Goal: Task Accomplishment & Management: Manage account settings

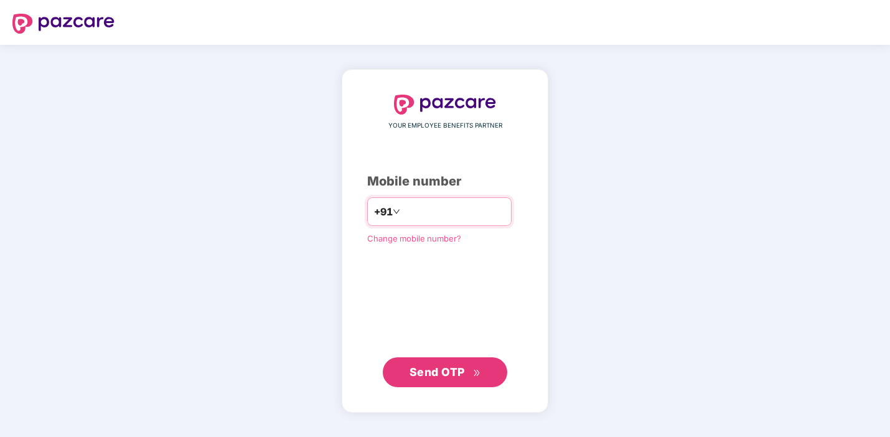
type input "*"
type input "**********"
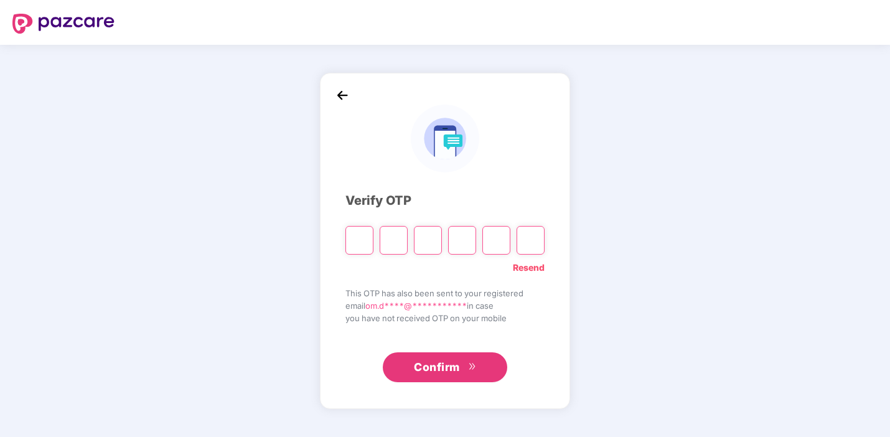
type input "*"
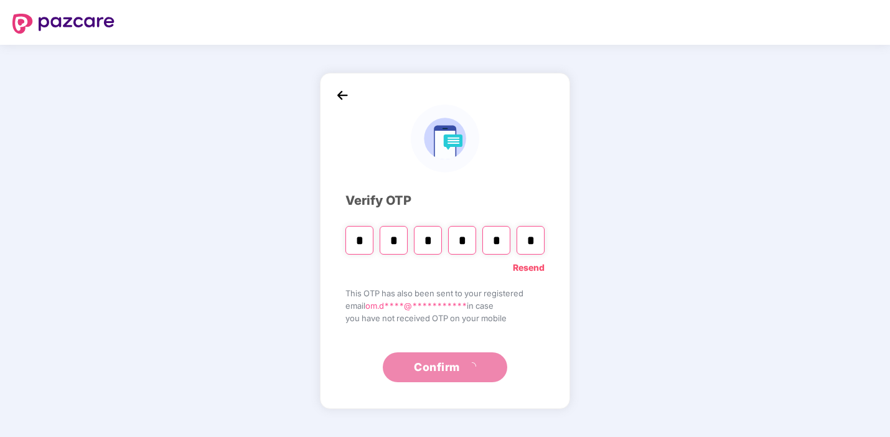
type input "*"
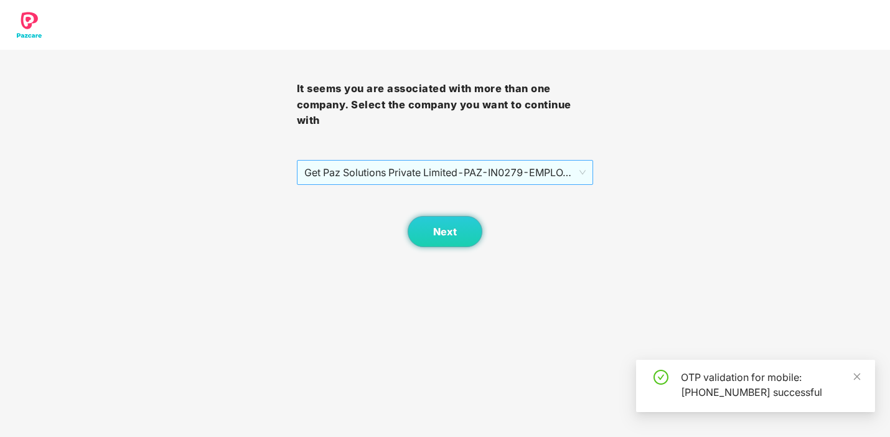
click at [537, 162] on span "Get Paz Solutions Private Limited - PAZ-IN0279 - EMPLOYEE" at bounding box center [445, 173] width 282 height 24
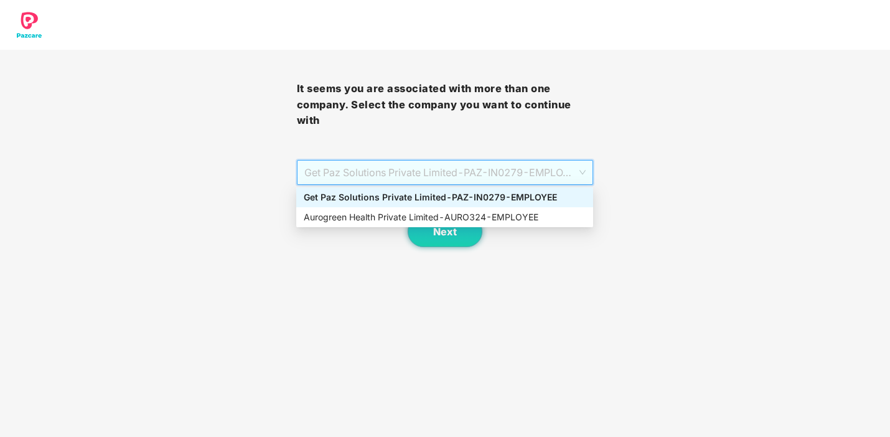
click at [521, 197] on div "Get Paz Solutions Private Limited - PAZ-IN0279 - EMPLOYEE" at bounding box center [445, 198] width 282 height 14
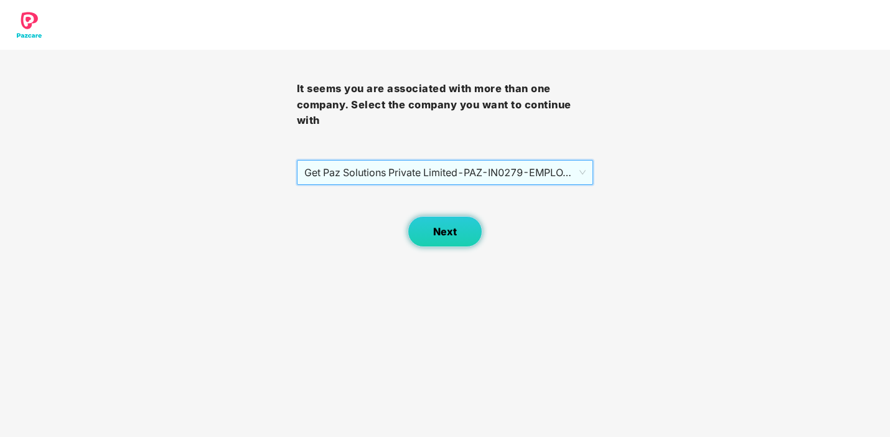
click at [458, 231] on button "Next" at bounding box center [445, 231] width 75 height 31
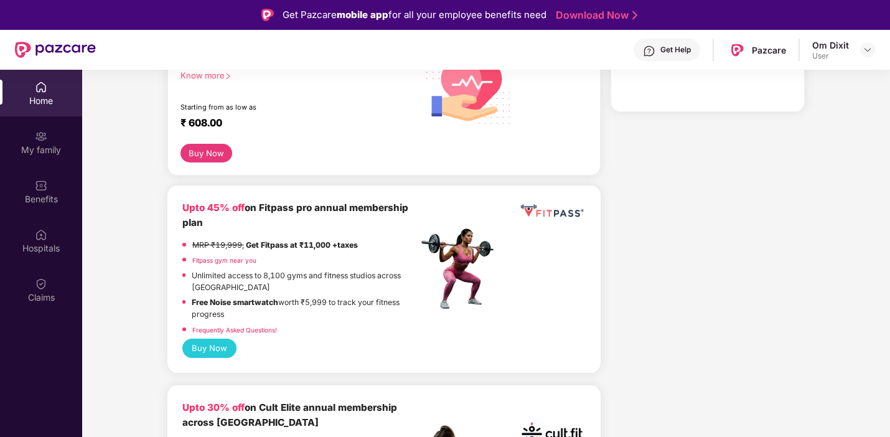
scroll to position [209, 0]
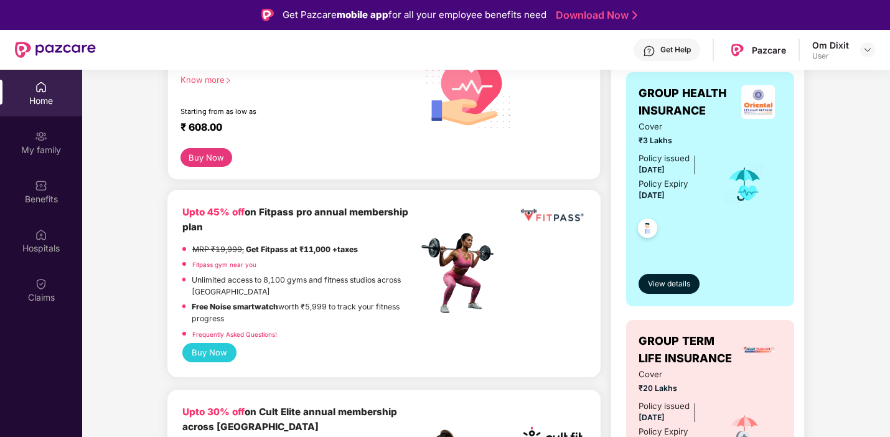
click at [41, 154] on div "My family" at bounding box center [41, 150] width 82 height 12
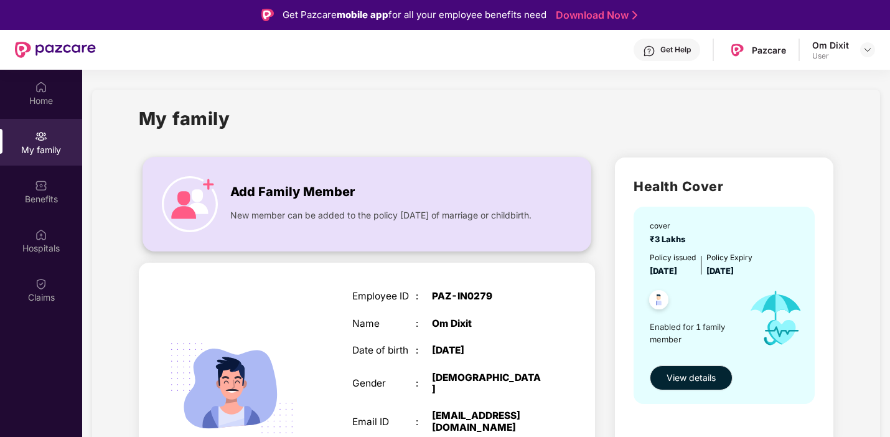
click at [443, 250] on div "Add Family Member New member can be added to the policy [DATE] of marriage or c…" at bounding box center [368, 204] width 450 height 95
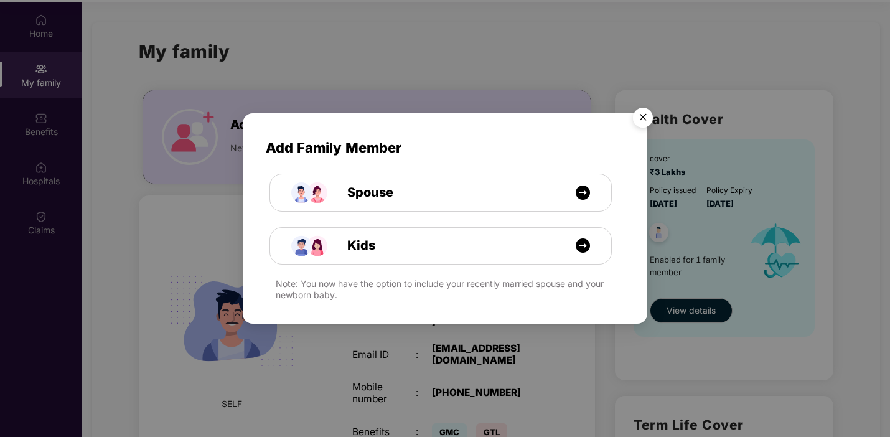
scroll to position [70, 0]
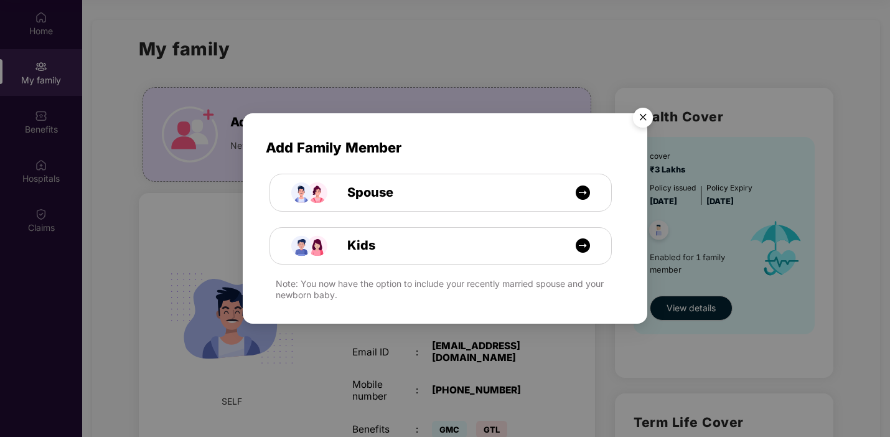
click at [644, 123] on img "Close" at bounding box center [643, 119] width 35 height 35
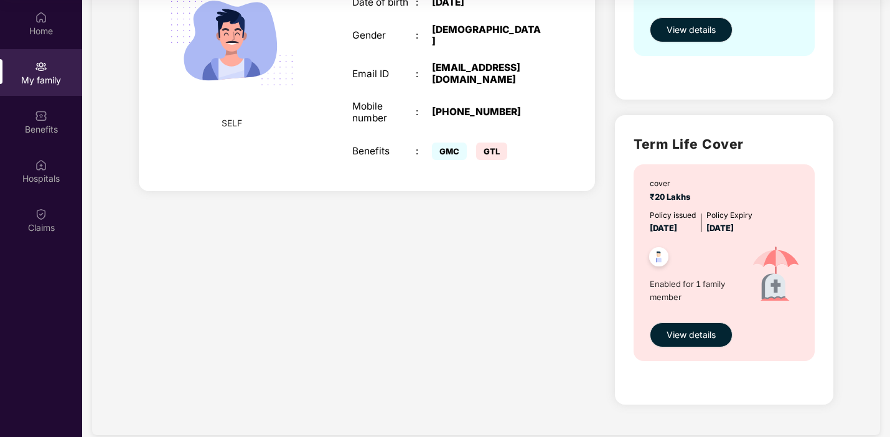
scroll to position [171, 0]
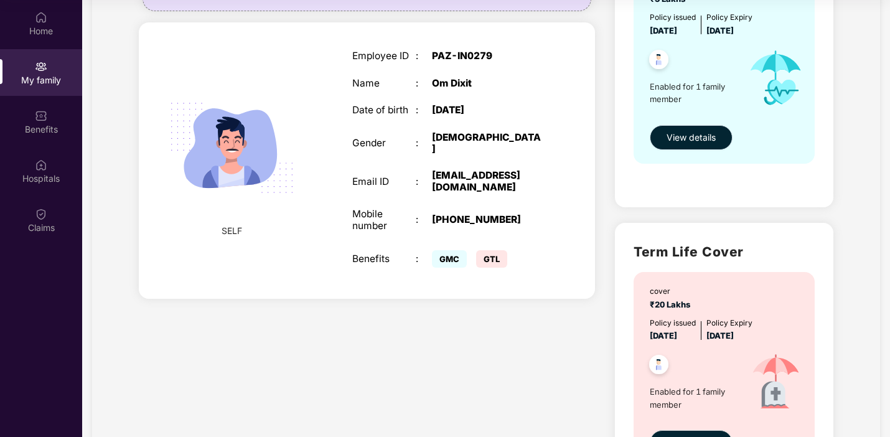
click at [702, 143] on span "View details" at bounding box center [691, 138] width 49 height 14
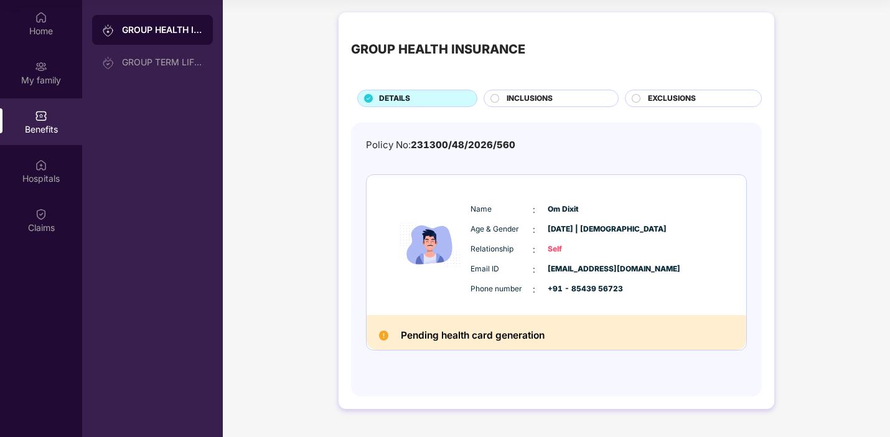
click at [555, 105] on div "INCLUSIONS" at bounding box center [556, 100] width 111 height 14
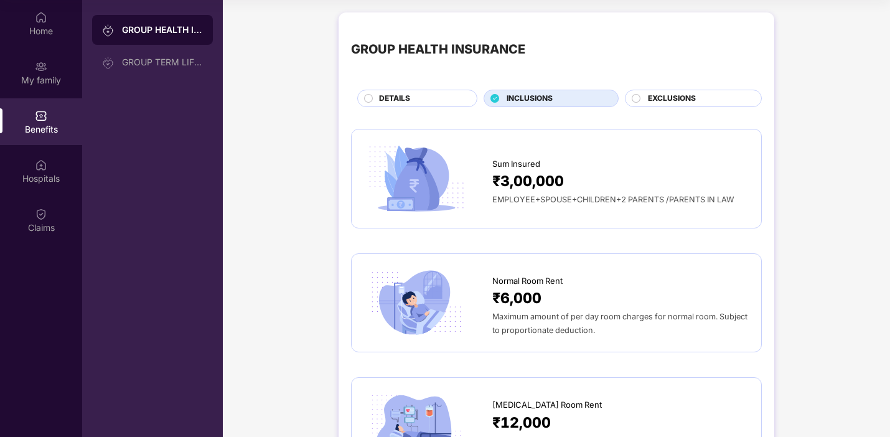
click at [450, 103] on div "DETAILS" at bounding box center [422, 100] width 98 height 14
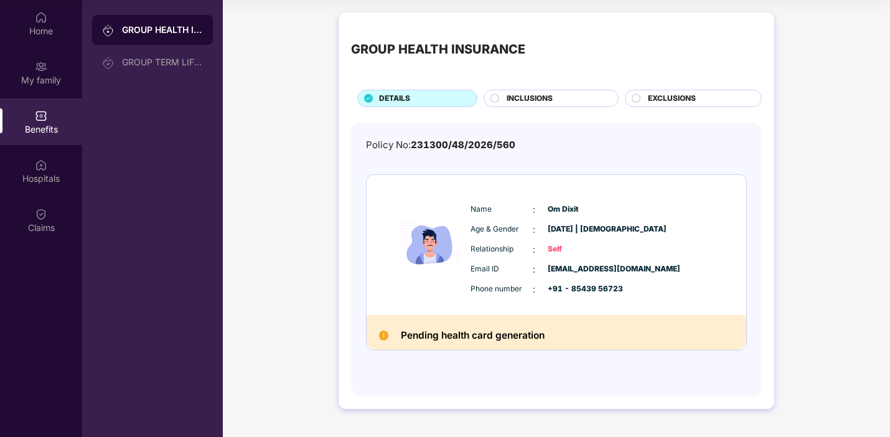
click at [521, 107] on div "GROUP HEALTH INSURANCE DETAILS INCLUSIONS EXCLUSIONS Policy No: 231300/48/2026/…" at bounding box center [557, 210] width 436 height 397
click at [525, 98] on span "INCLUSIONS" at bounding box center [530, 99] width 46 height 12
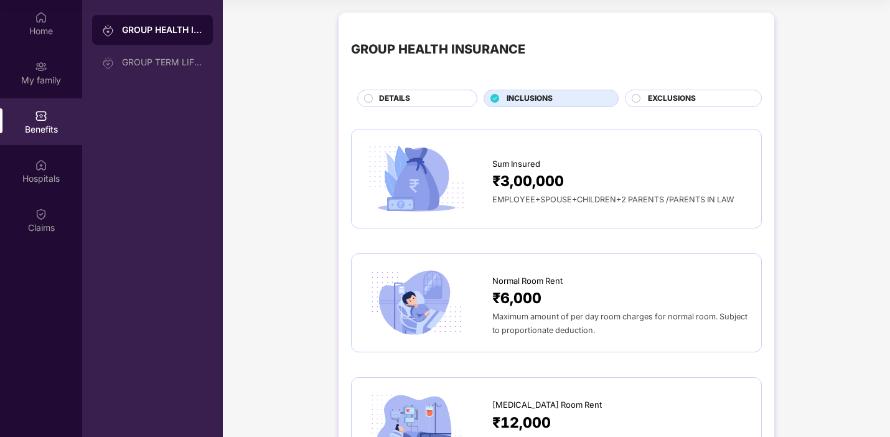
click at [554, 227] on div "Sum Insured ₹3,00,000 EMPLOYEE+SPOUSE+CHILDREN+2 PARENTS /PARENTS IN LAW" at bounding box center [556, 178] width 411 height 99
click at [580, 199] on span "EMPLOYEE+SPOUSE+CHILDREN+2 PARENTS /PARENTS IN LAW" at bounding box center [613, 199] width 242 height 9
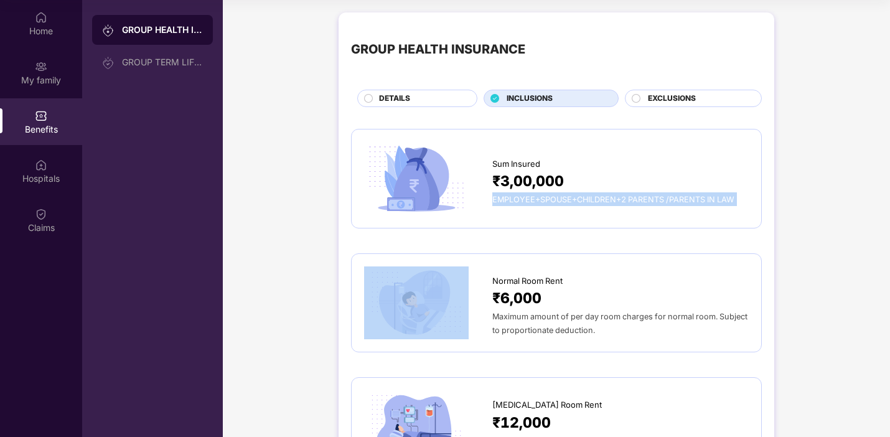
click at [674, 106] on div "EXCLUSIONS" at bounding box center [693, 98] width 137 height 17
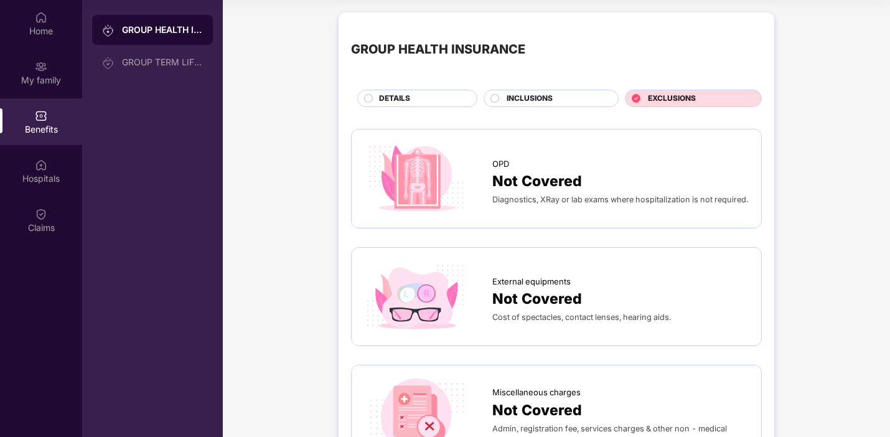
click at [432, 93] on div "DETAILS" at bounding box center [422, 100] width 98 height 14
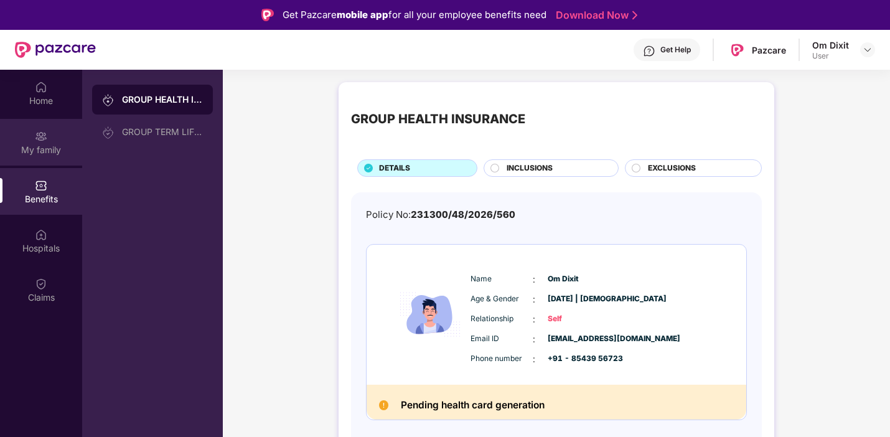
click at [57, 139] on div "My family" at bounding box center [41, 142] width 82 height 47
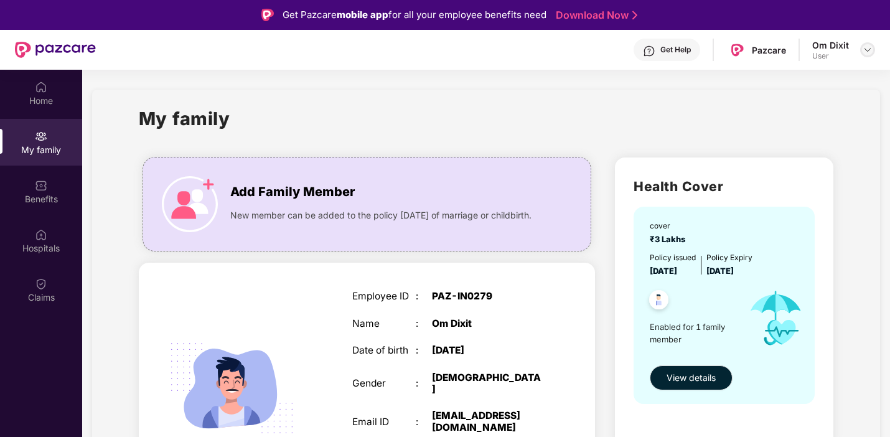
click at [861, 53] on div at bounding box center [867, 49] width 15 height 15
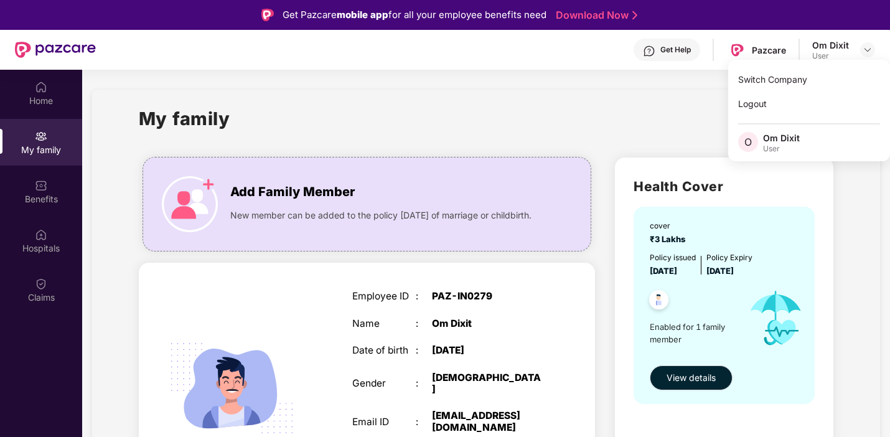
click at [560, 124] on div "My family" at bounding box center [486, 126] width 695 height 43
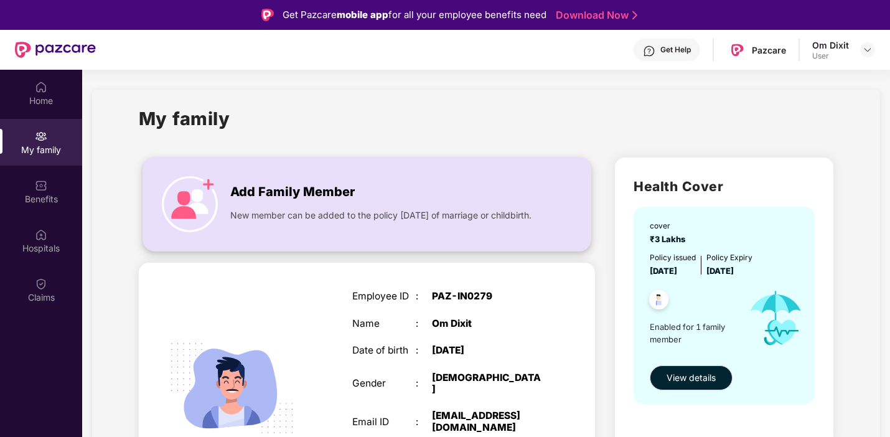
click at [384, 185] on div "Add Family Member" at bounding box center [384, 189] width 308 height 26
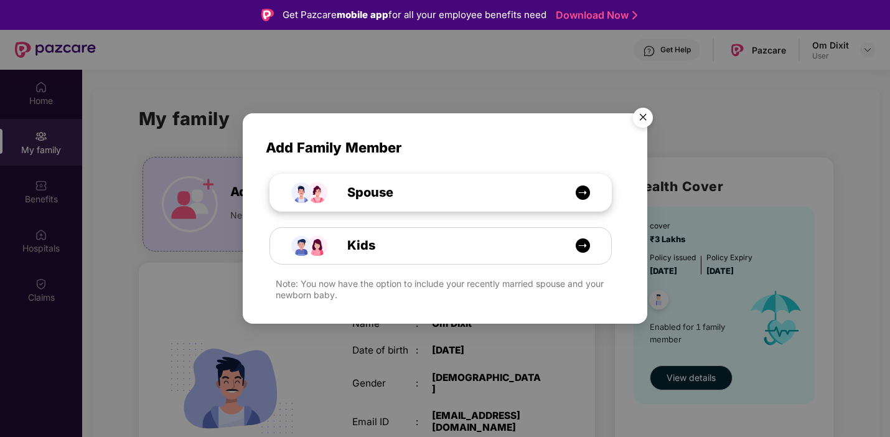
click at [501, 191] on div "Spouse" at bounding box center [447, 192] width 256 height 19
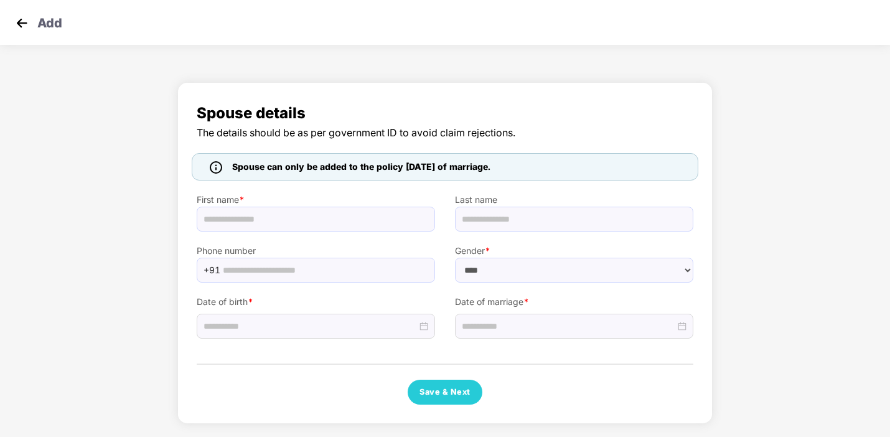
select select "******"
click at [554, 321] on input at bounding box center [569, 326] width 214 height 14
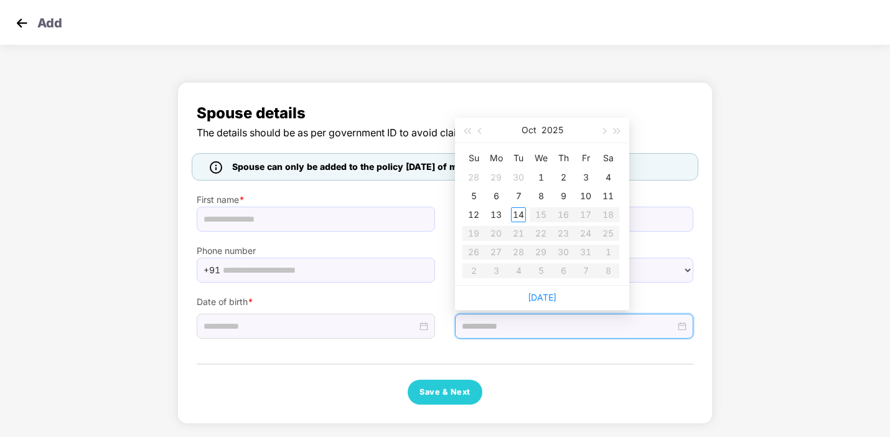
type input "**********"
click at [555, 133] on button "2025" at bounding box center [553, 130] width 22 height 25
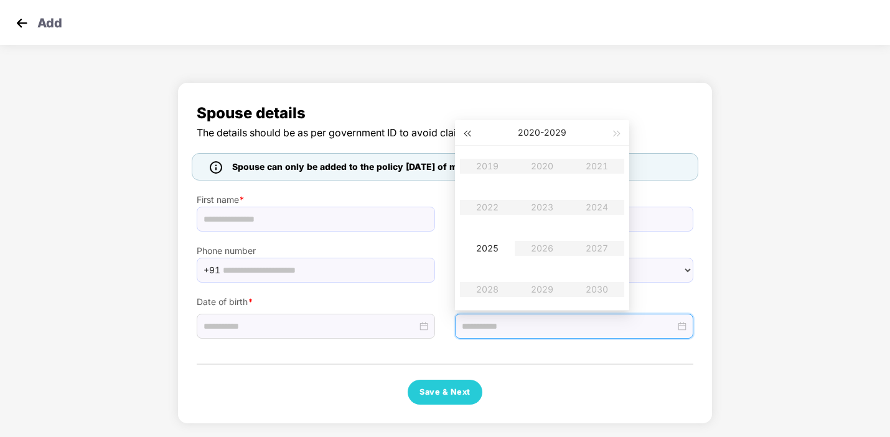
click at [468, 134] on span "button" at bounding box center [467, 134] width 6 height 6
click at [615, 134] on span "button" at bounding box center [618, 134] width 6 height 6
type input "**********"
click at [486, 243] on div "2025" at bounding box center [487, 248] width 37 height 15
type input "**********"
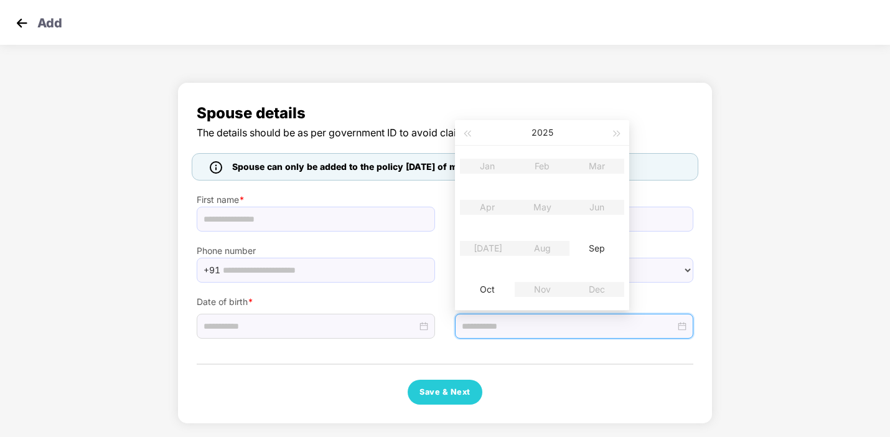
click at [488, 172] on table "Jan Feb Mar Apr May Jun [DATE] Aug Sep Oct Nov Dec" at bounding box center [542, 228] width 164 height 164
click at [639, 210] on input "text" at bounding box center [574, 219] width 238 height 25
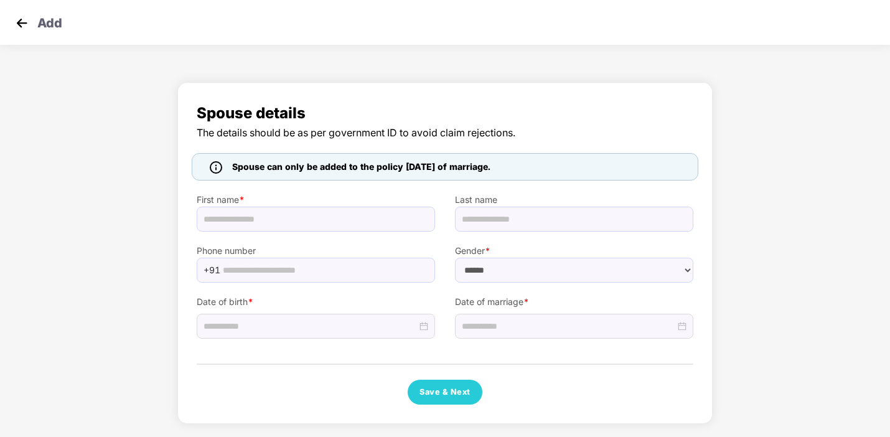
click at [20, 21] on img at bounding box center [21, 23] width 19 height 19
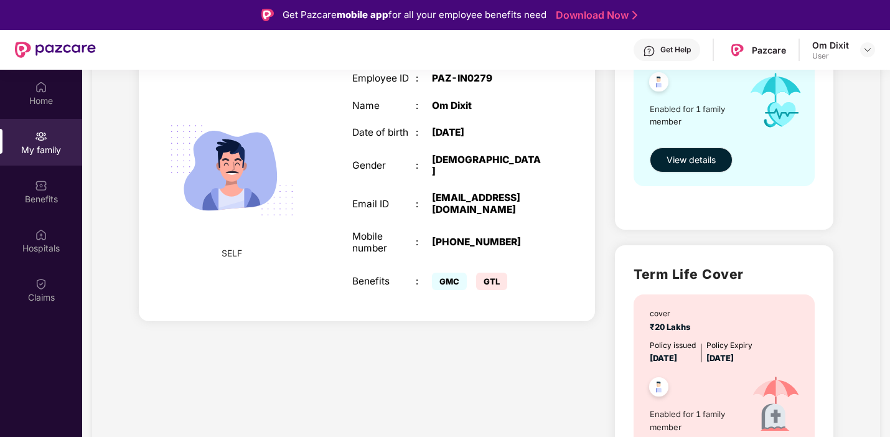
scroll to position [115, 0]
